Goal: Task Accomplishment & Management: Manage account settings

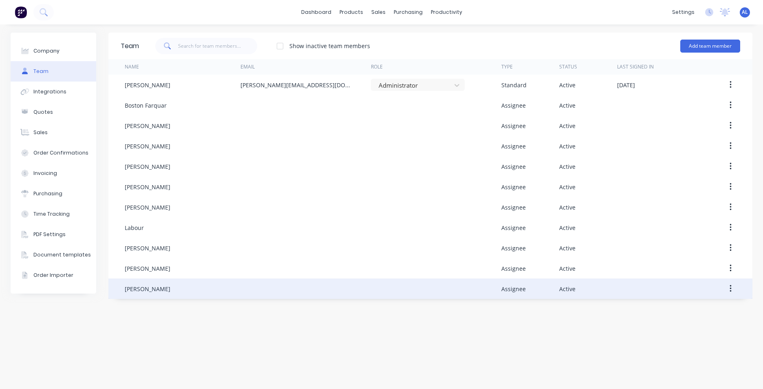
click at [198, 290] on div "[PERSON_NAME]" at bounding box center [183, 288] width 116 height 20
click at [730, 289] on icon "button" at bounding box center [730, 288] width 2 height 9
click at [689, 310] on div "Edit" at bounding box center [701, 310] width 63 height 12
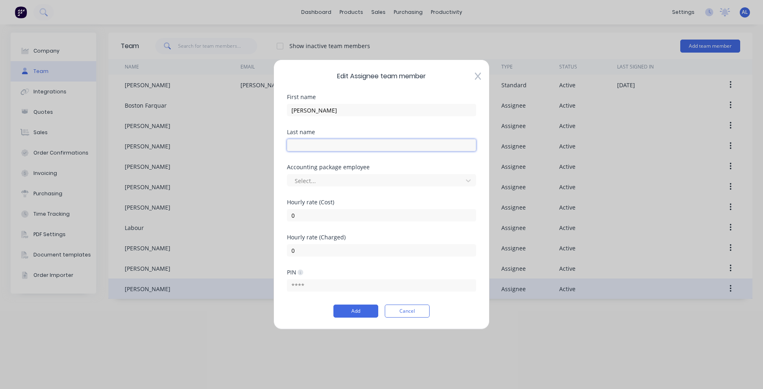
click at [310, 142] on input "text" at bounding box center [381, 145] width 189 height 12
type input "[PERSON_NAME]"
click at [364, 314] on button "Add" at bounding box center [355, 310] width 45 height 13
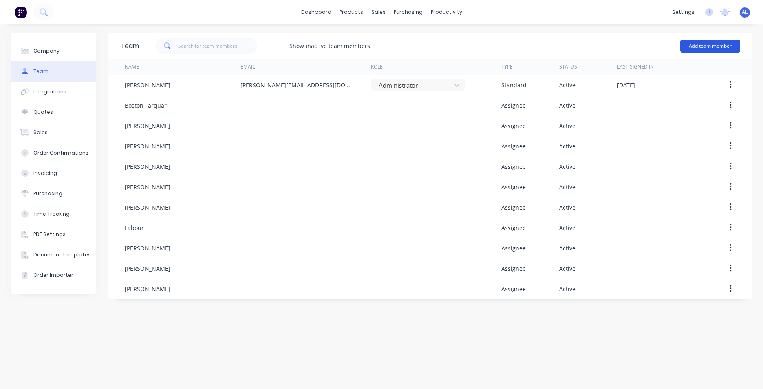
click at [700, 46] on button "Add team member" at bounding box center [710, 46] width 60 height 13
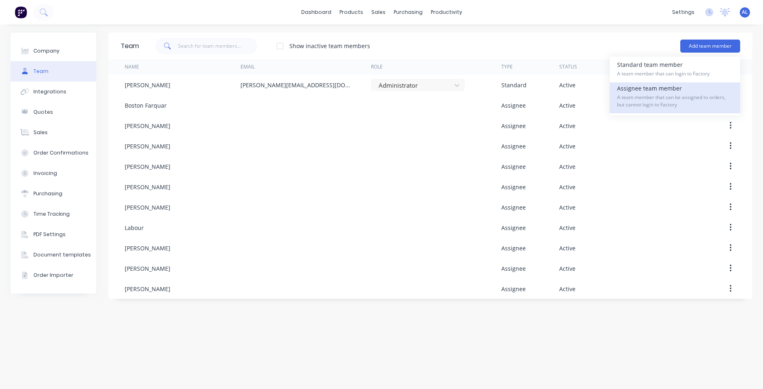
click at [682, 94] on div "Assignee team member A team member that can be assigned to orders, but cannot l…" at bounding box center [675, 97] width 116 height 31
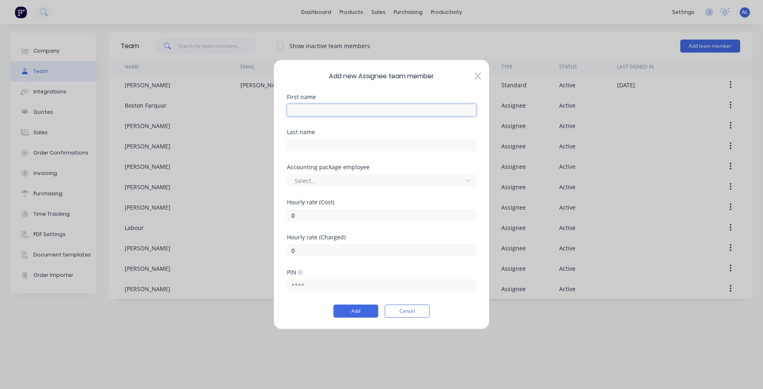
click at [313, 109] on input "text" at bounding box center [381, 110] width 189 height 12
click at [343, 114] on input "Co" at bounding box center [381, 110] width 189 height 12
type input "[PERSON_NAME]"
click at [313, 143] on input "text" at bounding box center [381, 145] width 189 height 12
type input "Toll"
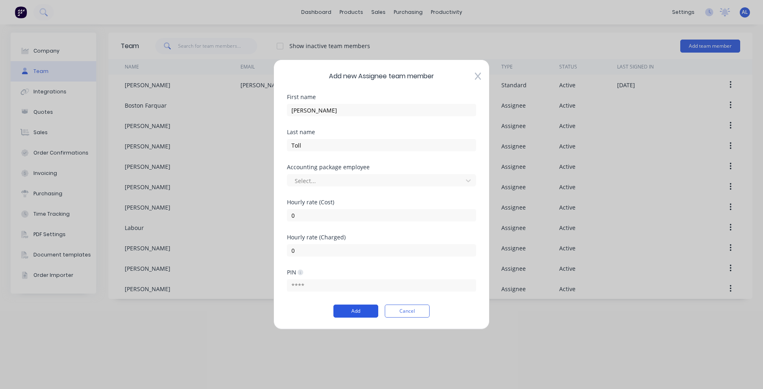
click at [360, 307] on button "Add" at bounding box center [355, 310] width 45 height 13
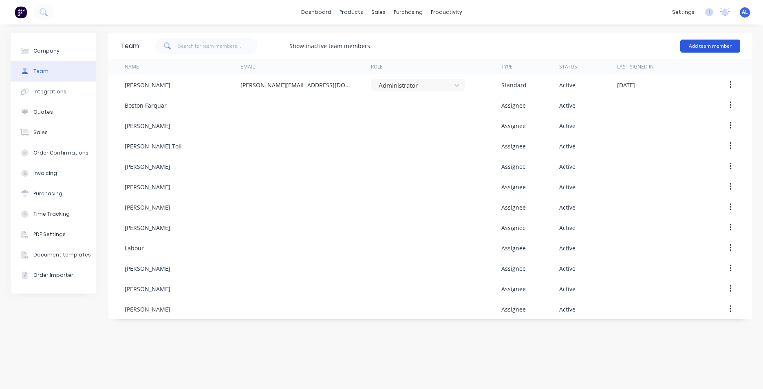
click at [718, 42] on button "Add team member" at bounding box center [710, 46] width 60 height 13
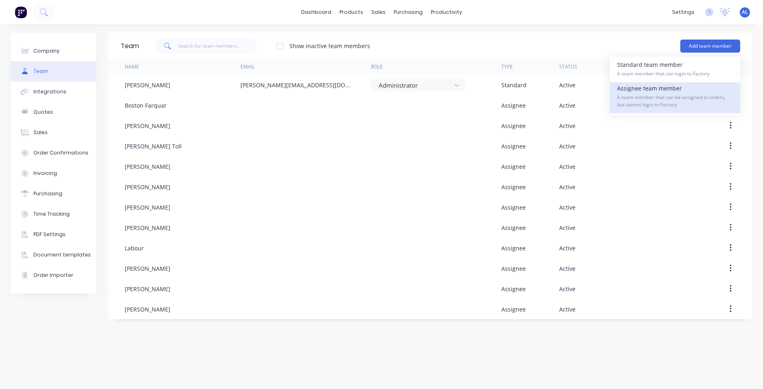
click at [661, 90] on div "Assignee team member A team member that can be assigned to orders, but cannot l…" at bounding box center [675, 97] width 116 height 31
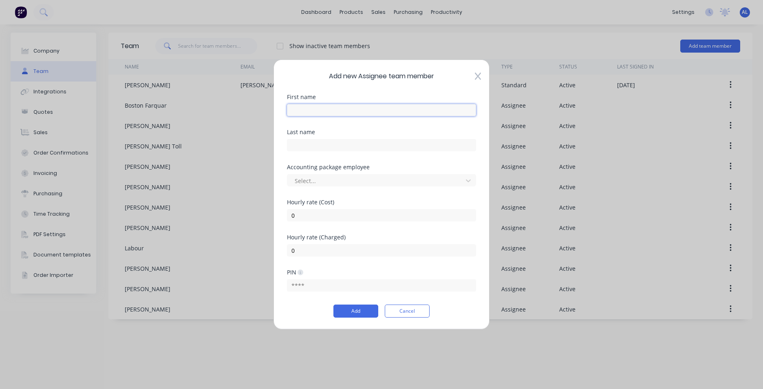
click at [335, 106] on input "text" at bounding box center [381, 110] width 189 height 12
type input "[PERSON_NAME]"
click at [309, 147] on input "text" at bounding box center [381, 145] width 189 height 12
type input "[PERSON_NAME]"
click at [350, 312] on button "Add" at bounding box center [355, 310] width 45 height 13
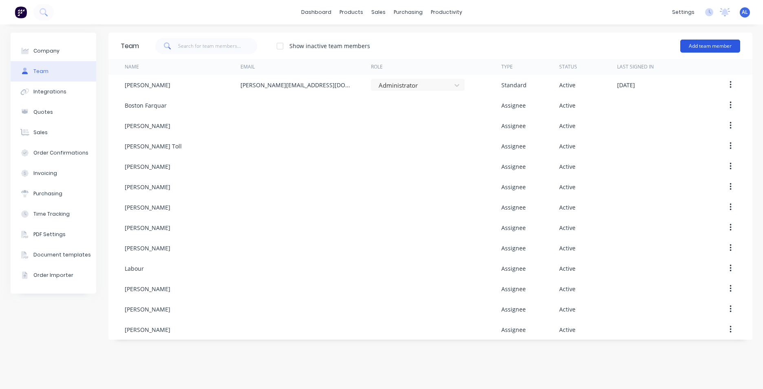
click at [711, 50] on button "Add team member" at bounding box center [710, 46] width 60 height 13
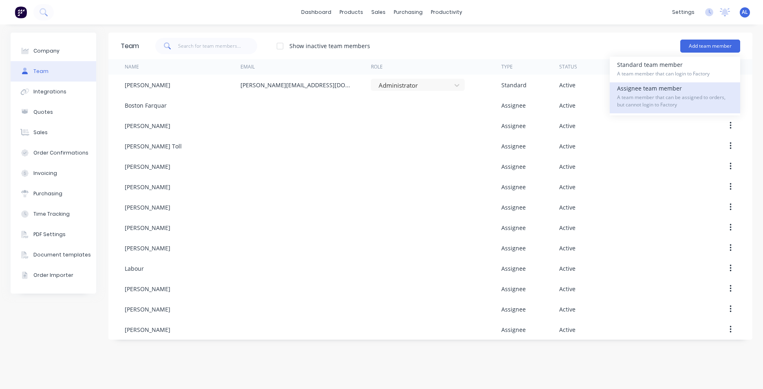
click at [676, 97] on span "A team member that can be assigned to orders, but cannot login to Factory" at bounding box center [675, 101] width 116 height 15
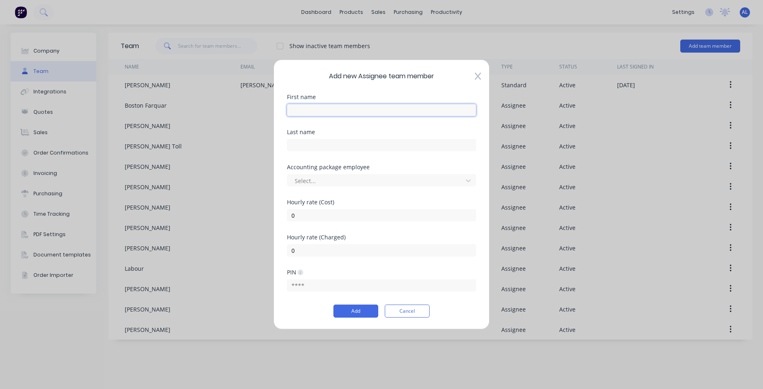
click at [315, 114] on input "text" at bounding box center [381, 110] width 189 height 12
type input "[PERSON_NAME]"
click at [311, 143] on input "text" at bounding box center [381, 145] width 189 height 12
type input "Read"
click at [348, 312] on button "Add" at bounding box center [355, 310] width 45 height 13
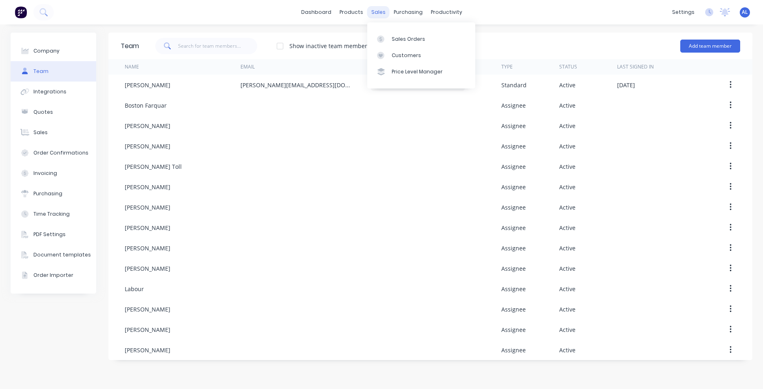
click at [374, 13] on div "sales" at bounding box center [378, 12] width 22 height 12
click at [399, 35] on link "Sales Orders" at bounding box center [421, 39] width 108 height 16
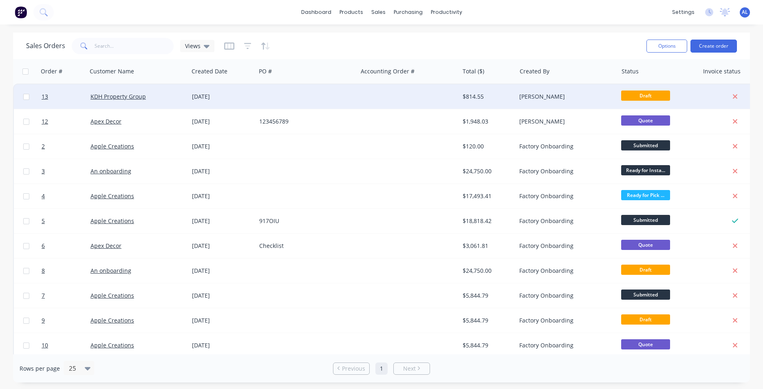
click at [26, 99] on input "checkbox" at bounding box center [26, 97] width 6 height 6
checkbox input "true"
click at [666, 50] on button "Options" at bounding box center [666, 46] width 41 height 13
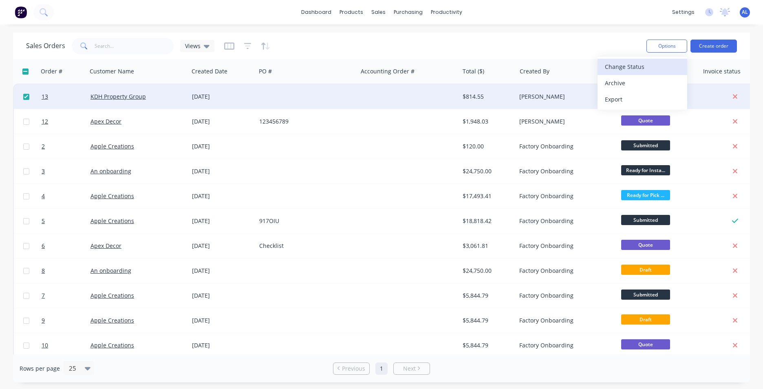
click at [633, 62] on div "Change Status" at bounding box center [642, 67] width 75 height 12
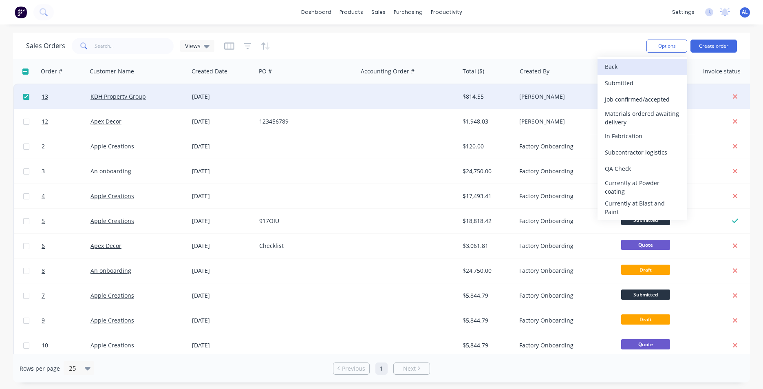
click at [625, 66] on div "Back" at bounding box center [642, 67] width 75 height 12
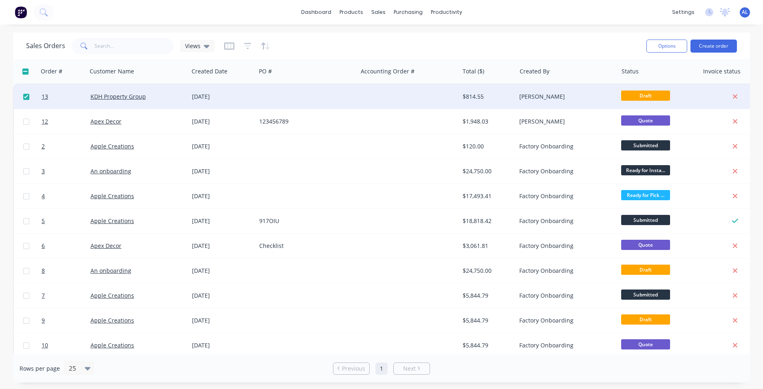
click at [579, 53] on div "Sales Orders Views" at bounding box center [333, 46] width 614 height 20
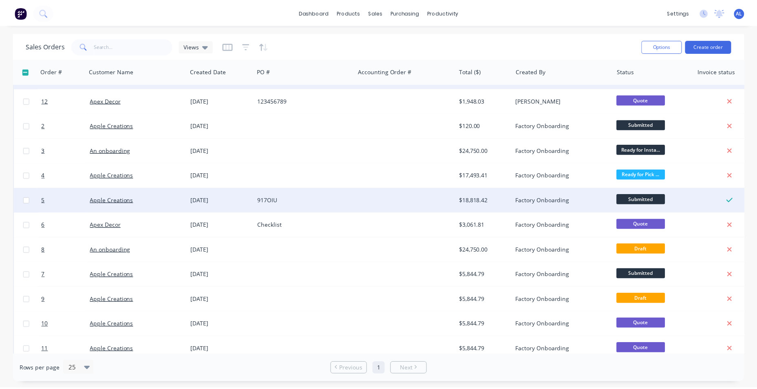
scroll to position [32, 0]
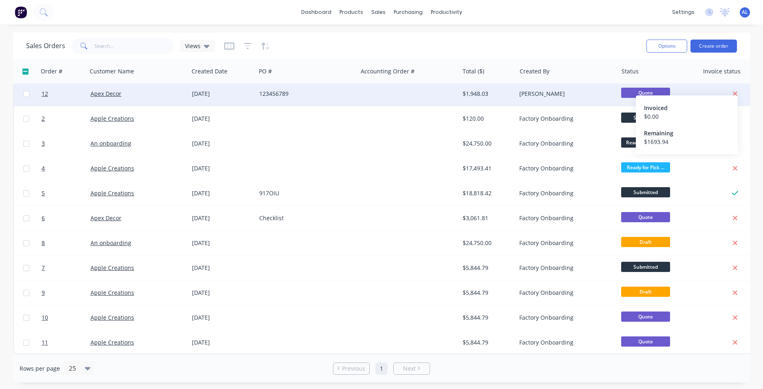
click at [734, 92] on icon at bounding box center [735, 94] width 4 height 4
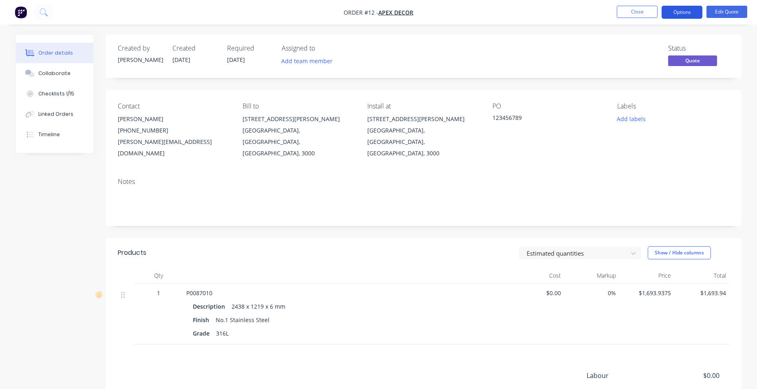
click at [690, 15] on button "Options" at bounding box center [681, 12] width 41 height 13
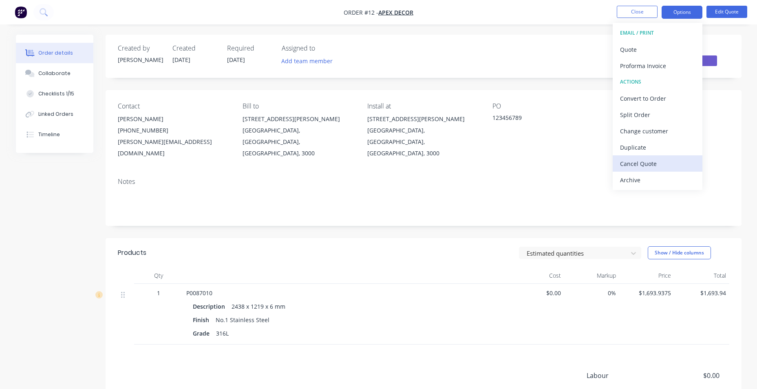
click at [667, 160] on div "Cancel Quote" at bounding box center [657, 164] width 75 height 12
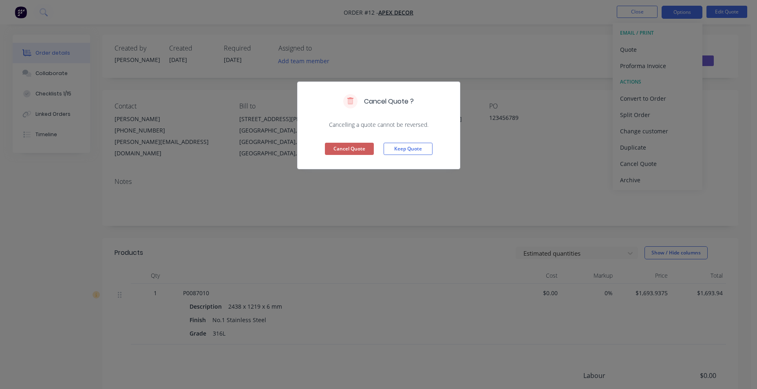
click at [366, 150] on button "Cancel Quote" at bounding box center [349, 149] width 49 height 12
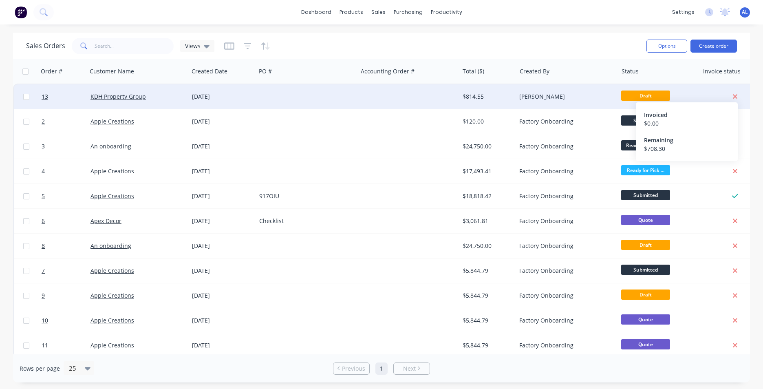
click at [734, 97] on icon at bounding box center [735, 97] width 4 height 4
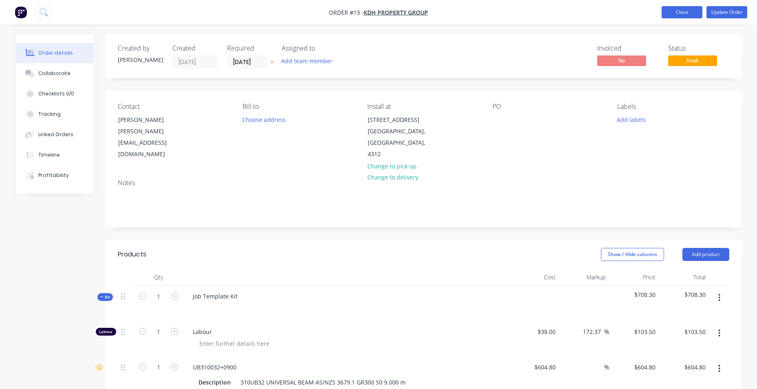
click at [678, 13] on button "Close" at bounding box center [681, 12] width 41 height 12
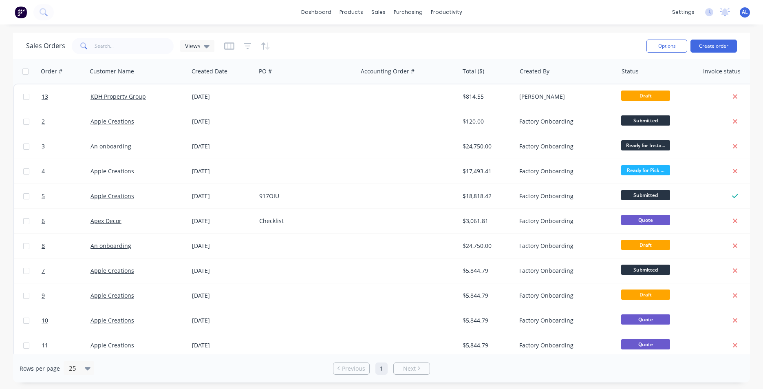
click at [509, 28] on div "dashboard products sales purchasing productivity dashboard products Product Cat…" at bounding box center [381, 194] width 763 height 389
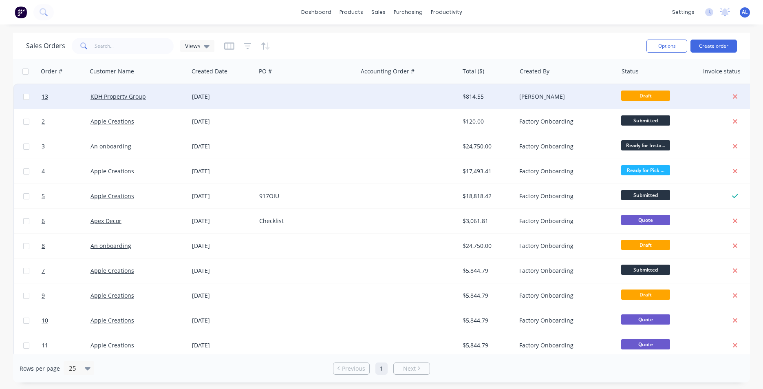
click at [29, 95] on input "checkbox" at bounding box center [26, 97] width 6 height 6
checkbox input "true"
click at [667, 48] on button "Options" at bounding box center [666, 46] width 41 height 13
click at [591, 40] on div "Sales Orders Views" at bounding box center [333, 46] width 614 height 20
click at [503, 46] on div "Sales Orders Views" at bounding box center [333, 46] width 614 height 20
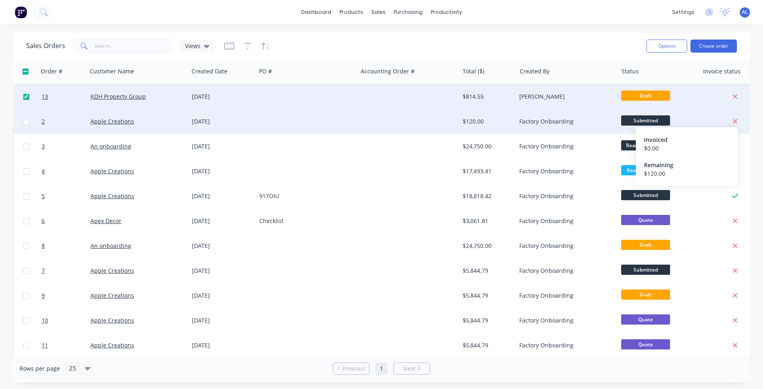
click at [736, 123] on icon at bounding box center [735, 121] width 4 height 4
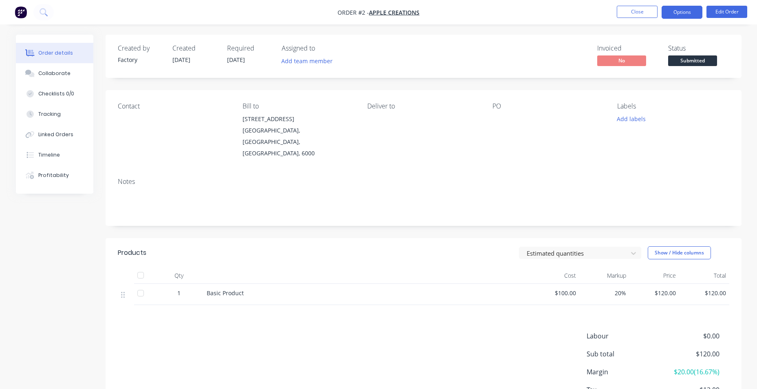
click at [673, 15] on button "Options" at bounding box center [681, 12] width 41 height 13
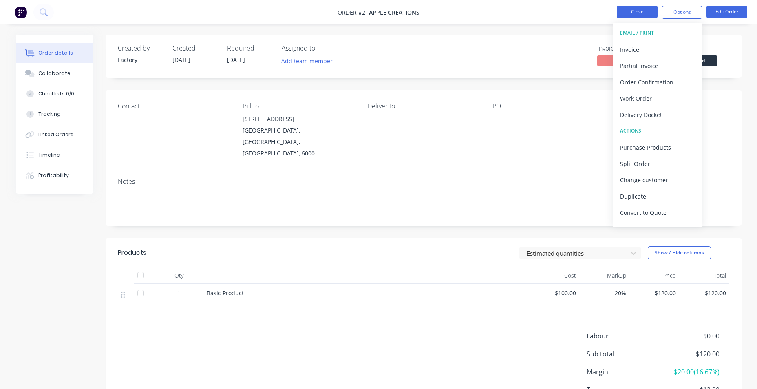
click at [636, 13] on button "Close" at bounding box center [636, 12] width 41 height 12
